Goal: Task Accomplishment & Management: Manage account settings

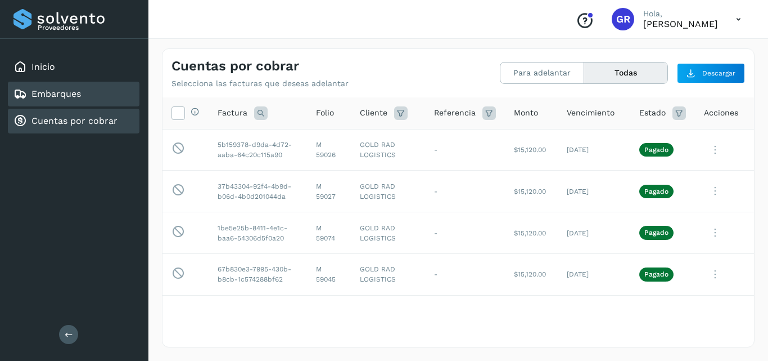
click at [74, 121] on link "Cuentas por cobrar" at bounding box center [75, 120] width 86 height 11
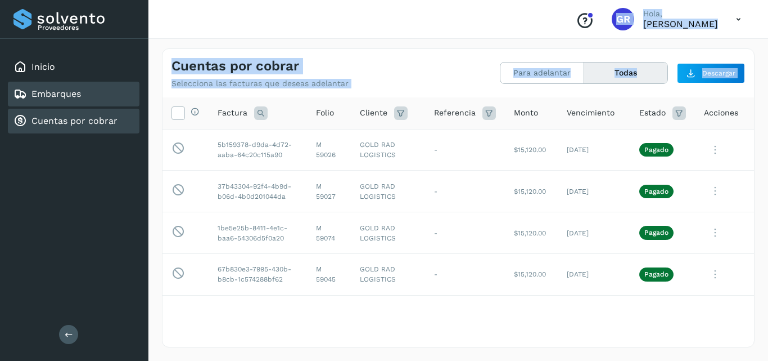
scroll to position [1688, 0]
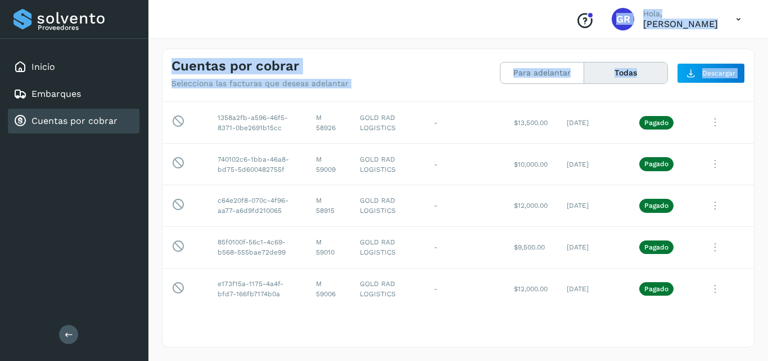
drag, startPoint x: 62, startPoint y: 97, endPoint x: 72, endPoint y: 118, distance: 23.4
click at [62, 97] on link "Embarques" at bounding box center [57, 93] width 50 height 11
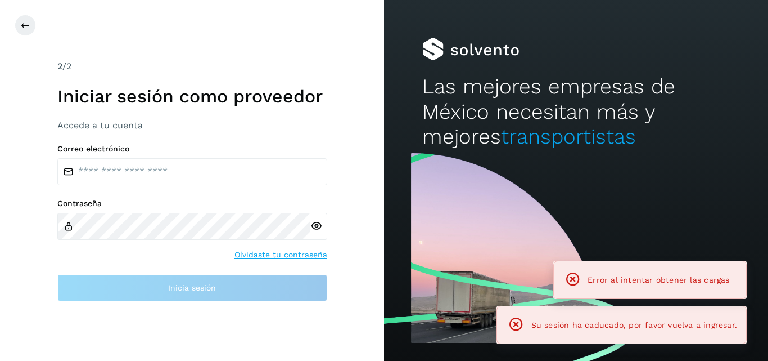
click at [72, 119] on div "2 /2 Iniciar sesión como proveedor Accede a tu cuenta" at bounding box center [192, 95] width 270 height 71
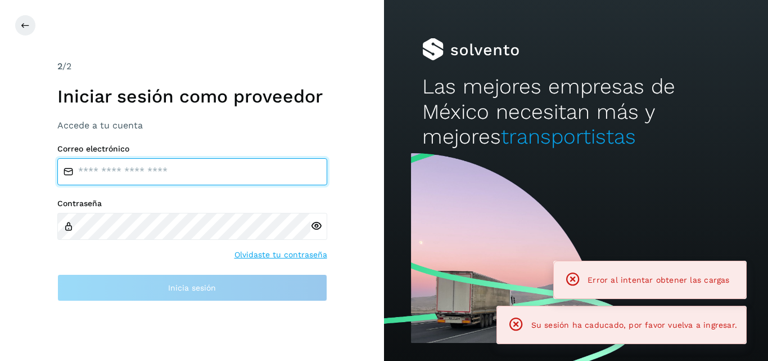
click at [87, 174] on input "email" at bounding box center [192, 171] width 270 height 27
type input "**********"
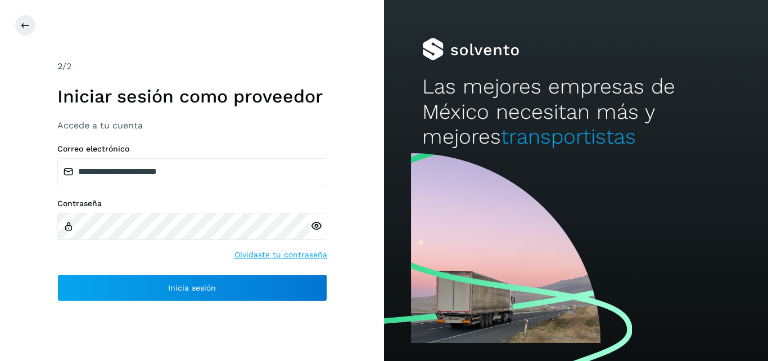
click at [313, 224] on icon at bounding box center [317, 226] width 12 height 12
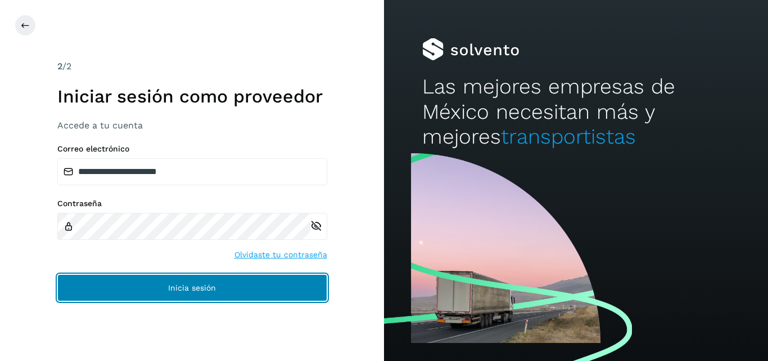
click at [206, 287] on span "Inicia sesión" at bounding box center [192, 288] width 48 height 8
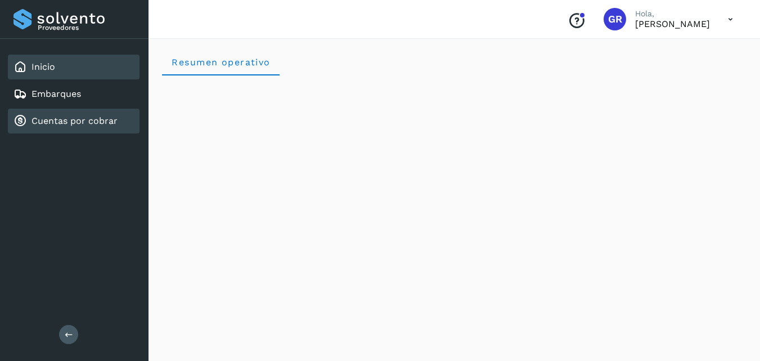
click at [92, 129] on div "Cuentas por cobrar" at bounding box center [74, 121] width 132 height 25
